Goal: Task Accomplishment & Management: Manage account settings

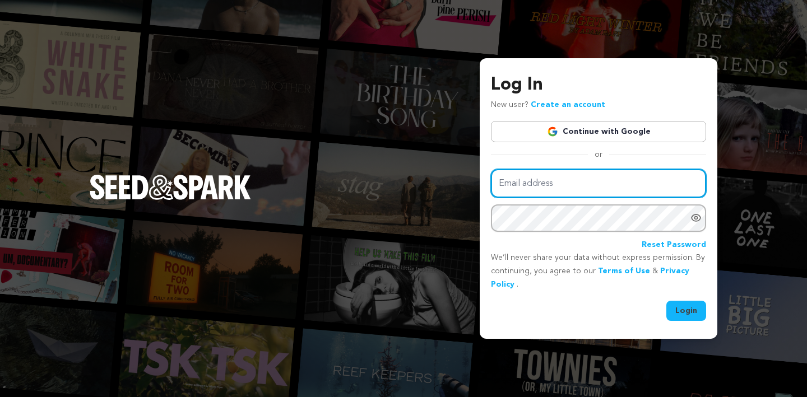
click at [531, 188] on input "Email address" at bounding box center [598, 183] width 215 height 29
type input "[EMAIL_ADDRESS][DOMAIN_NAME]"
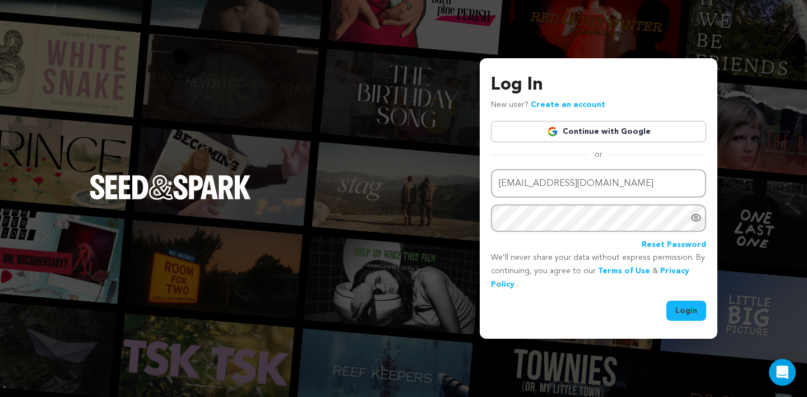
click at [698, 219] on icon "Show password as plain text. Warning: this will display your password on the sc…" at bounding box center [695, 217] width 11 height 11
click at [681, 308] on button "Login" at bounding box center [686, 311] width 40 height 20
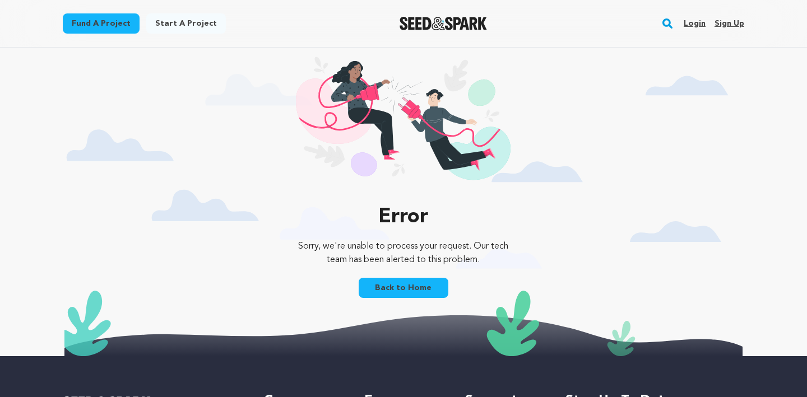
click at [693, 22] on link "Login" at bounding box center [695, 24] width 22 height 18
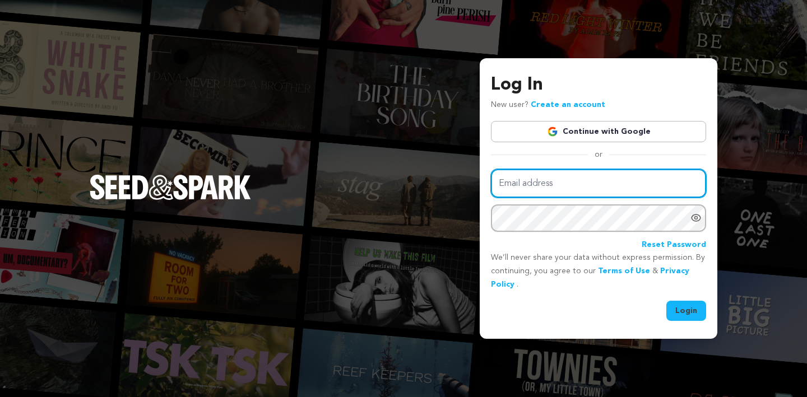
click at [546, 177] on input "Email address" at bounding box center [598, 183] width 215 height 29
type input "[EMAIL_ADDRESS][DOMAIN_NAME]"
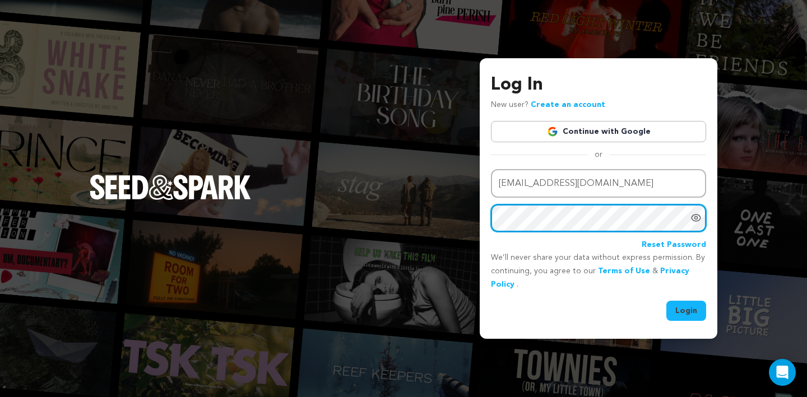
click at [666, 301] on button "Login" at bounding box center [686, 311] width 40 height 20
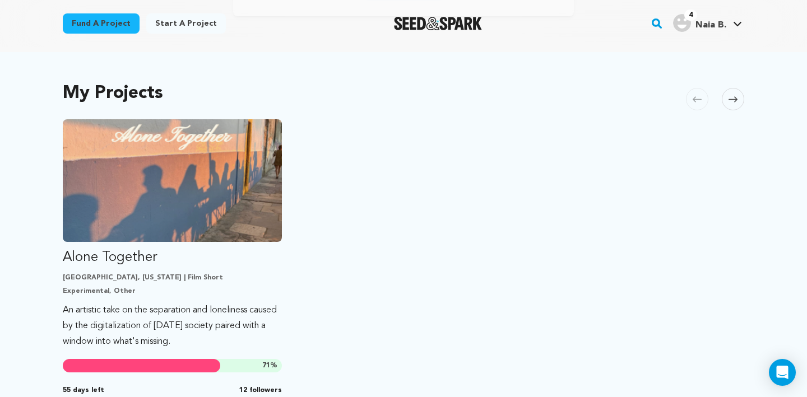
scroll to position [251, 0]
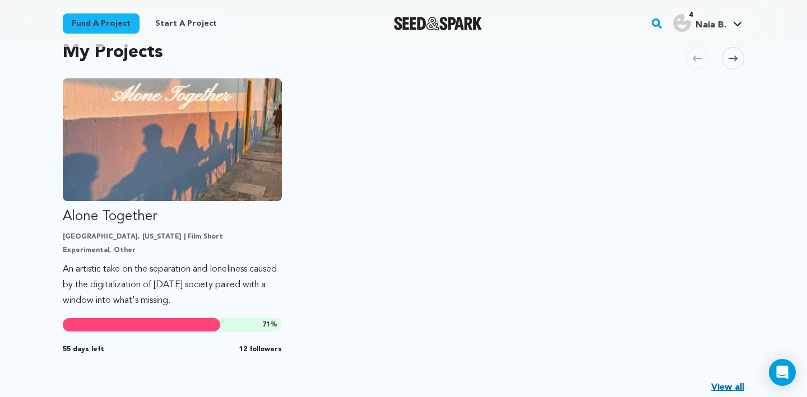
click at [681, 26] on img "Naia B.'s Profile" at bounding box center [682, 23] width 18 height 18
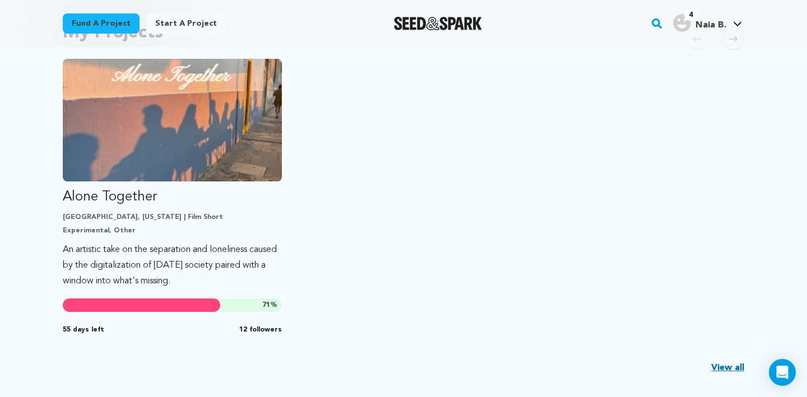
scroll to position [273, 0]
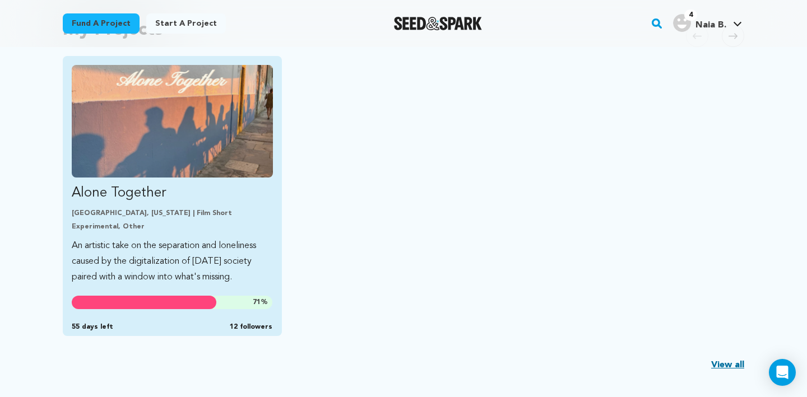
click at [213, 250] on p "An artistic take on the separation and loneliness caused by the digitalization …" at bounding box center [172, 261] width 201 height 47
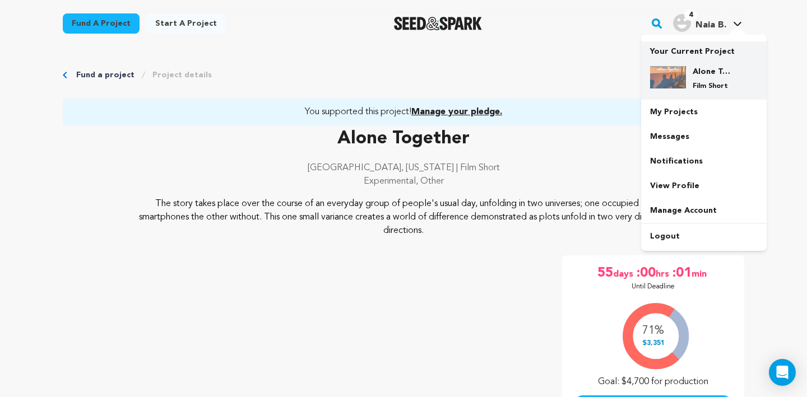
click at [688, 77] on div "Alone Together Film Short" at bounding box center [713, 78] width 54 height 25
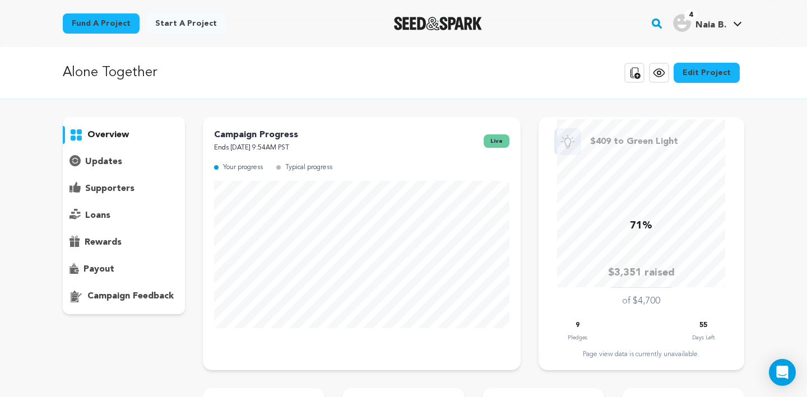
click at [106, 193] on p "supporters" at bounding box center [109, 188] width 49 height 13
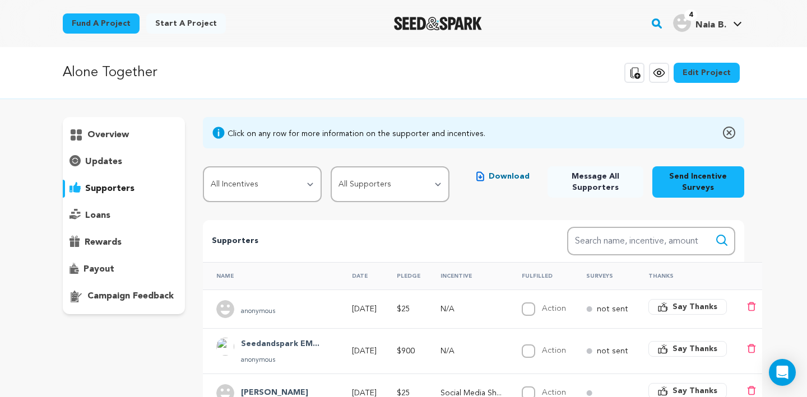
click at [127, 136] on p "overview" at bounding box center [107, 134] width 41 height 13
